Goal: Task Accomplishment & Management: Manage account settings

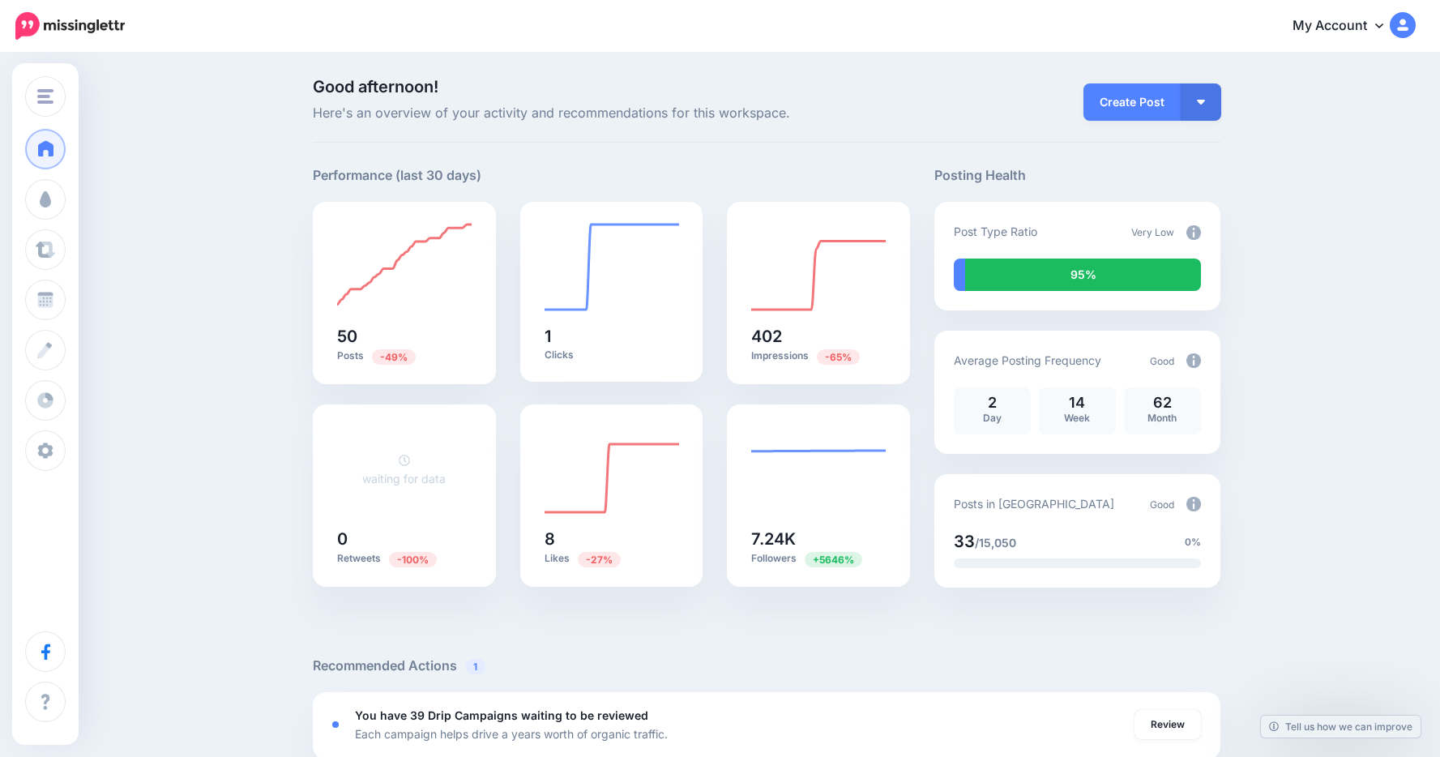
click at [1383, 21] on icon at bounding box center [1379, 25] width 8 height 13
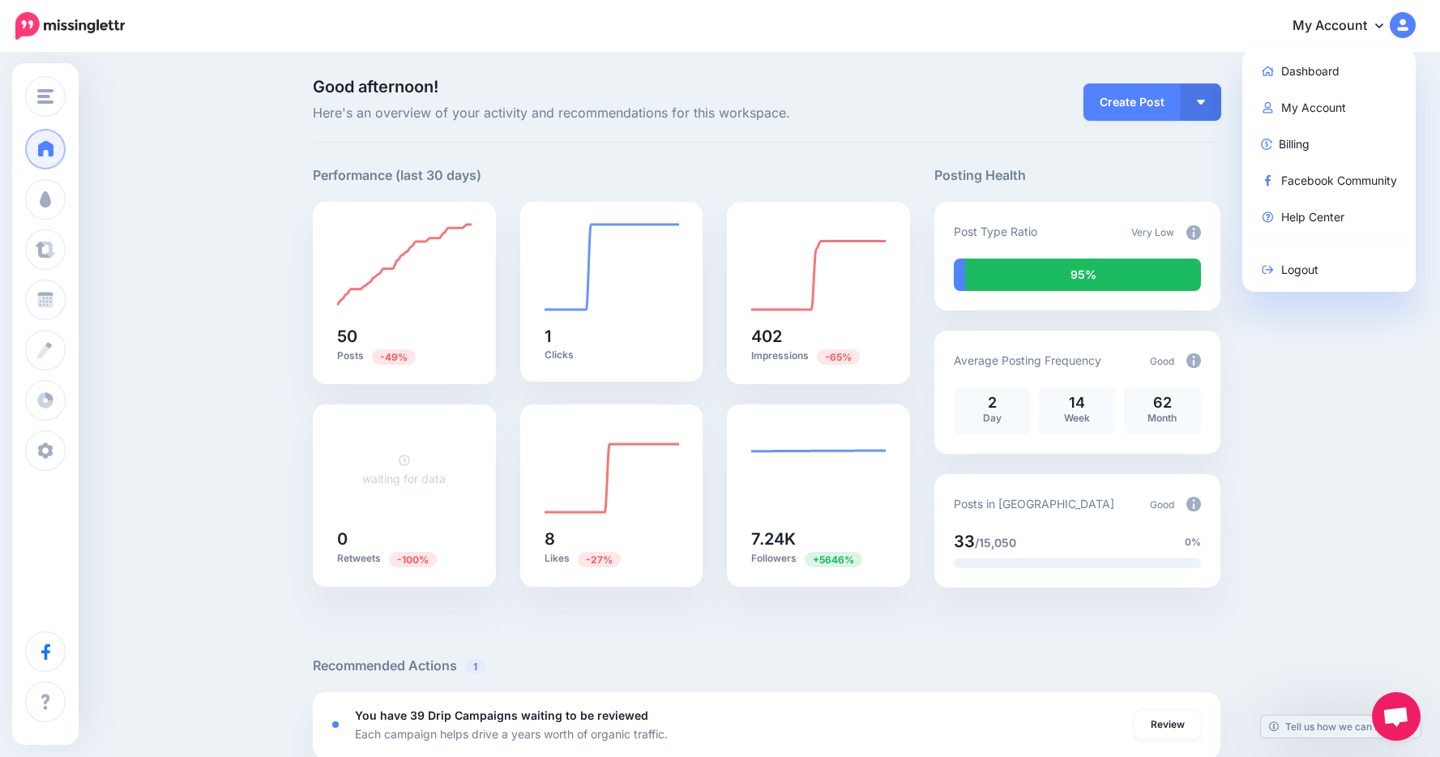
click at [1383, 21] on icon at bounding box center [1379, 25] width 8 height 13
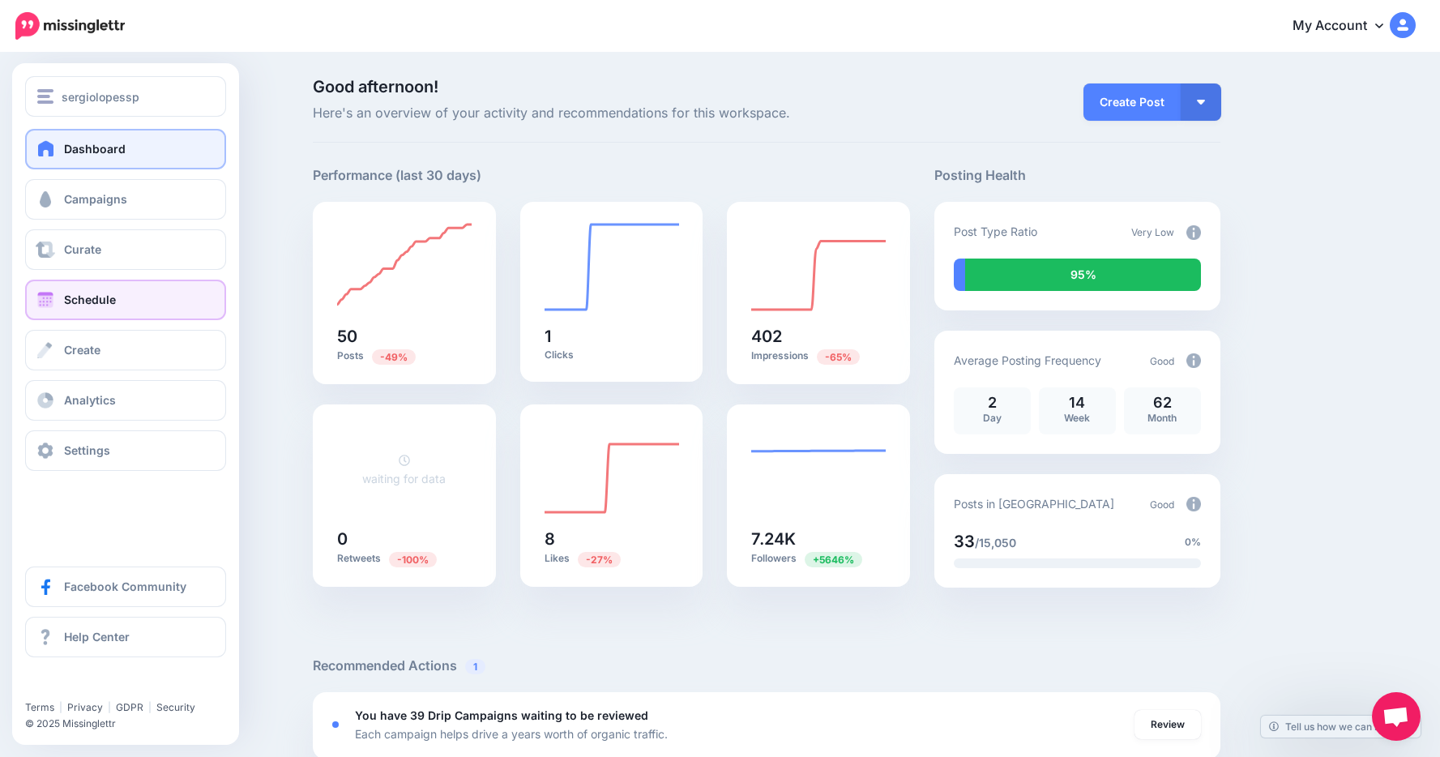
click at [101, 300] on span "Schedule" at bounding box center [90, 299] width 52 height 14
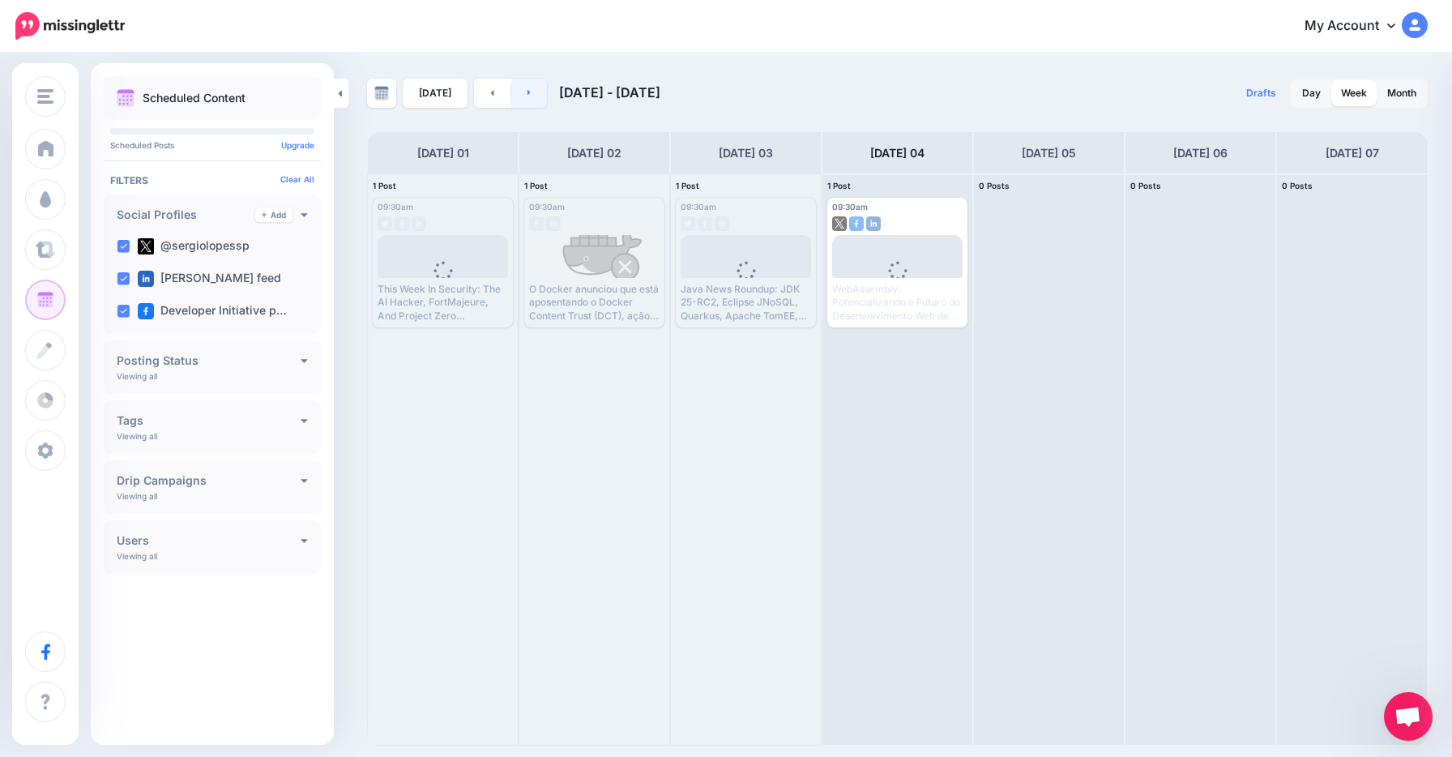
click at [519, 97] on link at bounding box center [529, 93] width 36 height 29
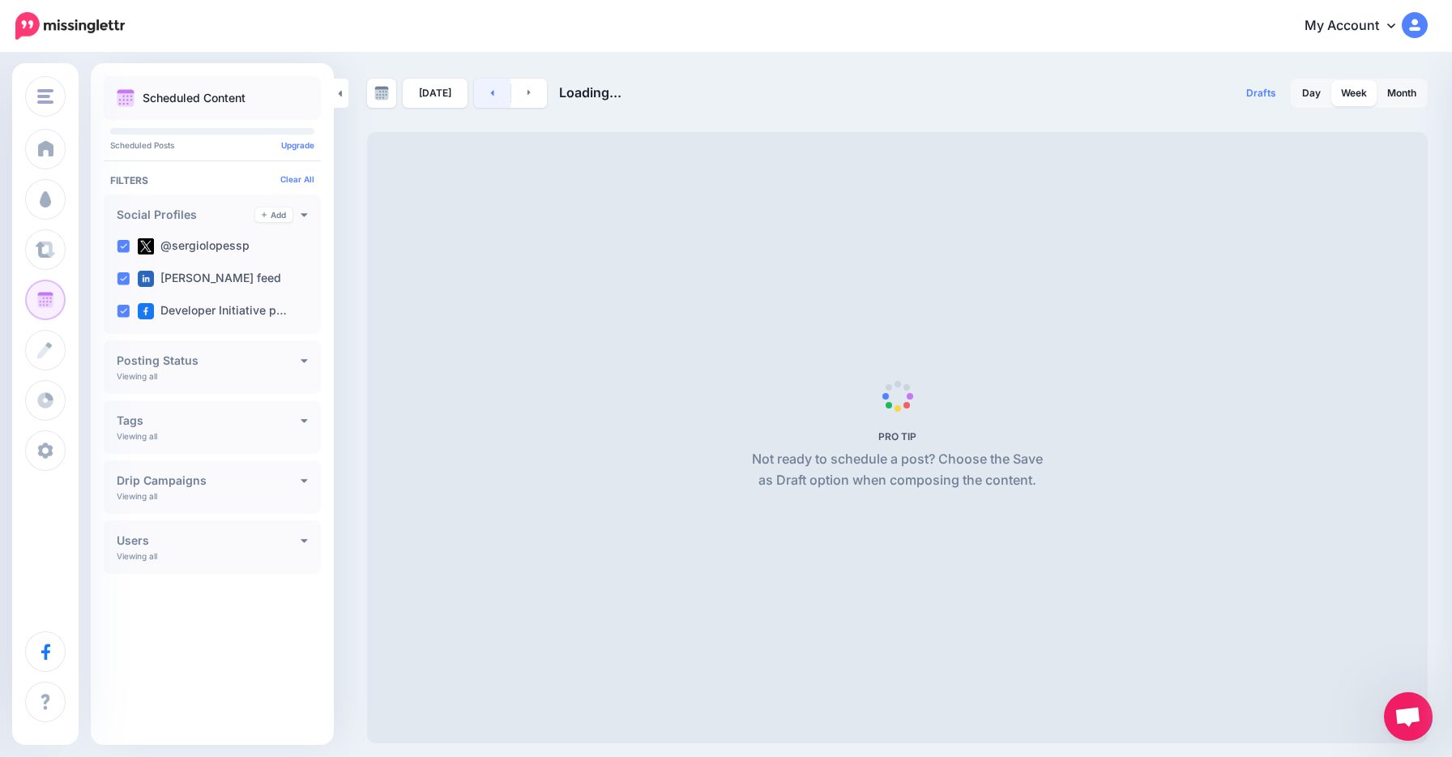
click at [491, 90] on icon at bounding box center [492, 93] width 3 height 6
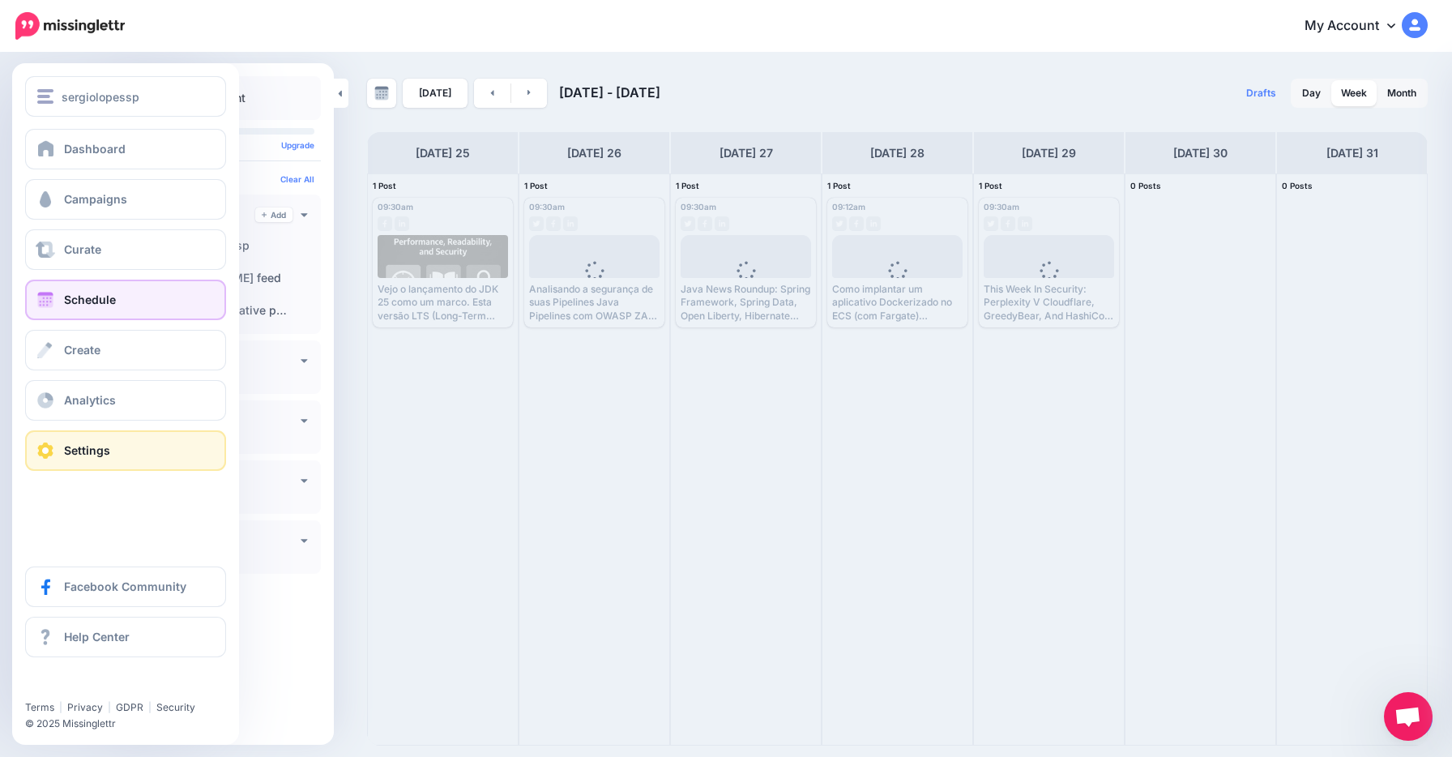
click at [83, 463] on link "Settings" at bounding box center [125, 450] width 201 height 41
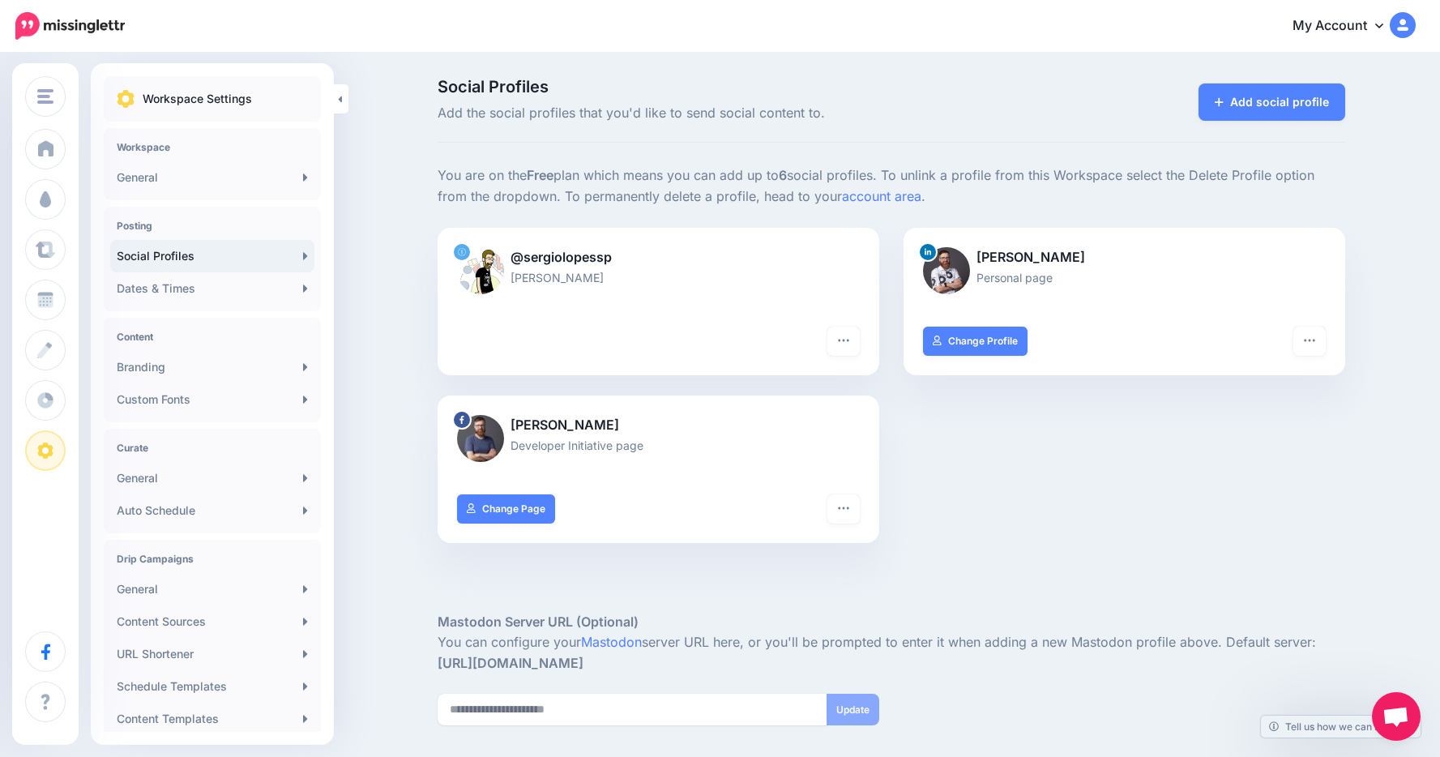
click at [1383, 25] on icon at bounding box center [1379, 25] width 8 height 5
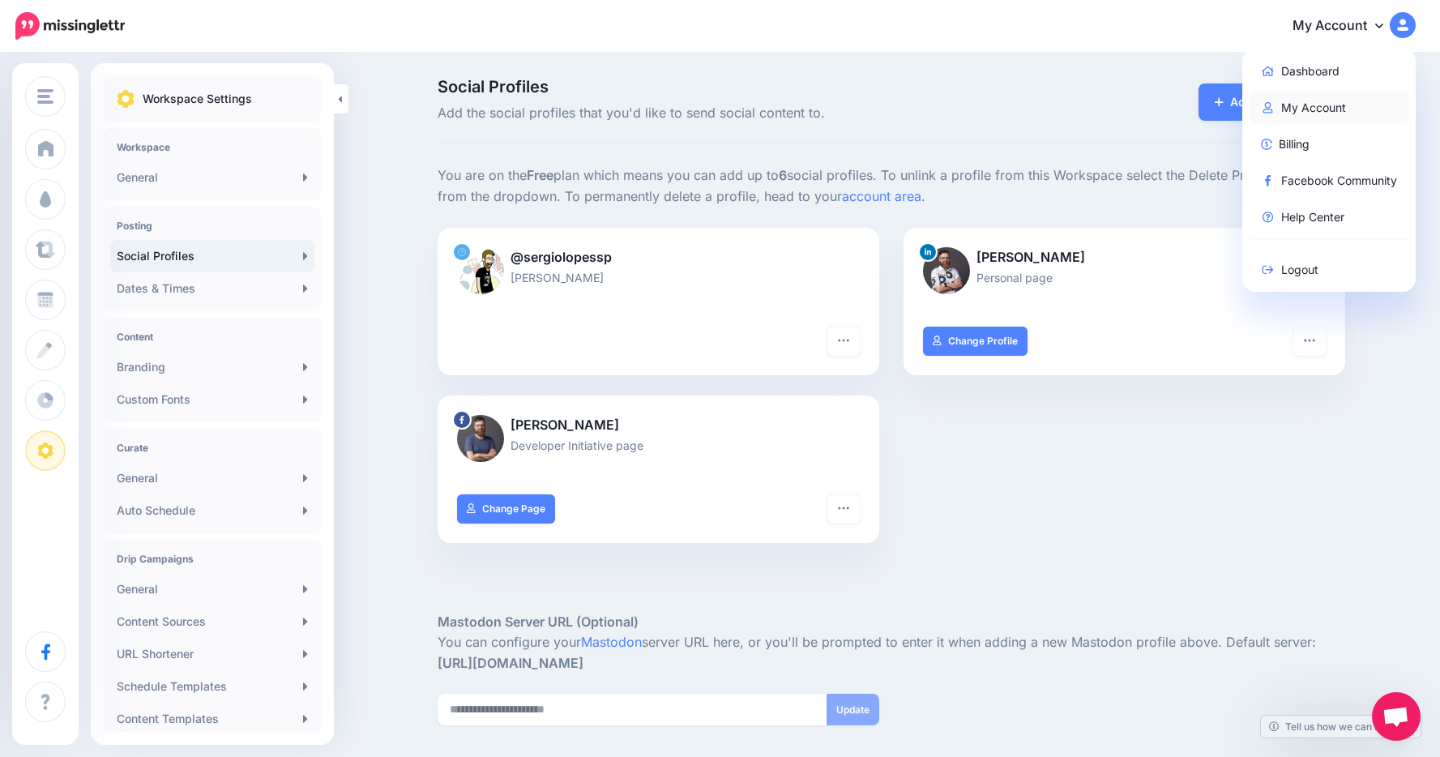
click at [1335, 97] on link "My Account" at bounding box center [1329, 108] width 161 height 32
